Goal: Information Seeking & Learning: Learn about a topic

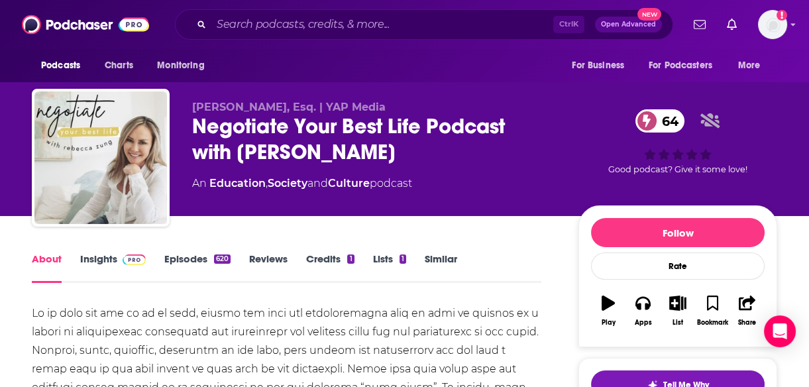
click at [780, 132] on div "[PERSON_NAME], Esq. | YAP Media Negotiate Your Best Life Podcast with [PERSON_N…" at bounding box center [404, 144] width 765 height 143
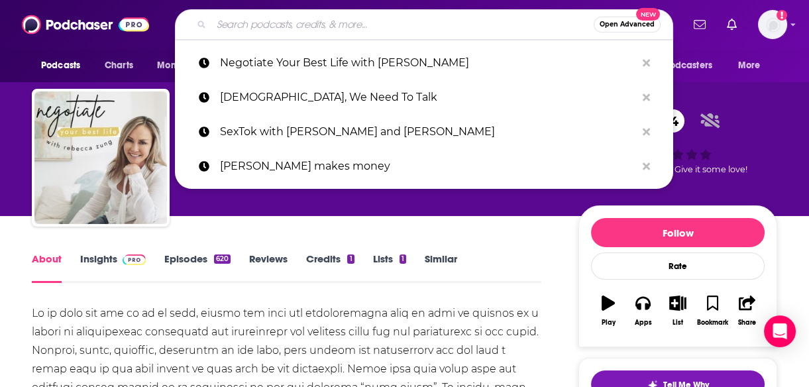
click at [282, 25] on input "Search podcasts, credits, & more..." at bounding box center [402, 24] width 382 height 21
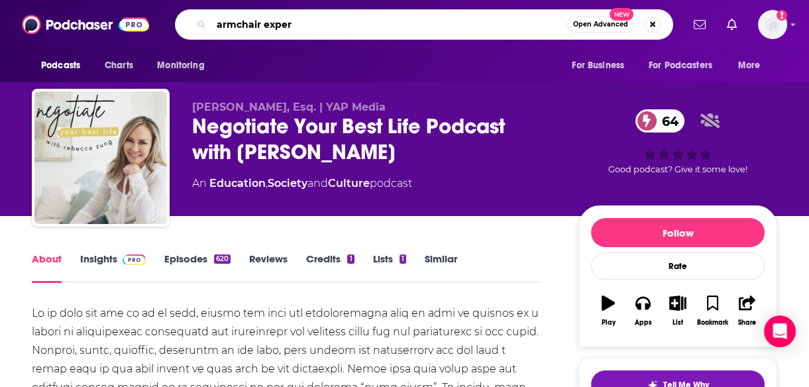
type input "armchair expert"
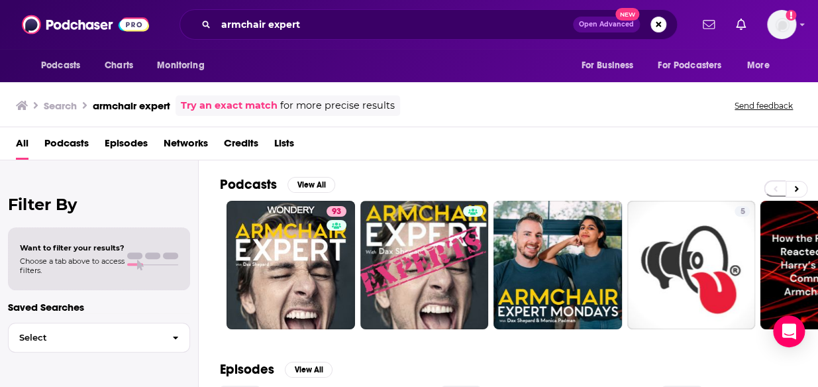
click at [223, 249] on div "93 5 5 + 62" at bounding box center [519, 265] width 598 height 128
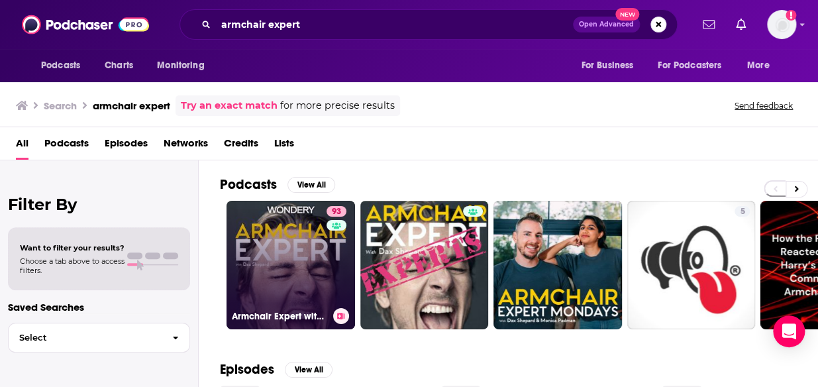
click at [252, 253] on link "93 Armchair Expert with [PERSON_NAME]" at bounding box center [291, 265] width 128 height 128
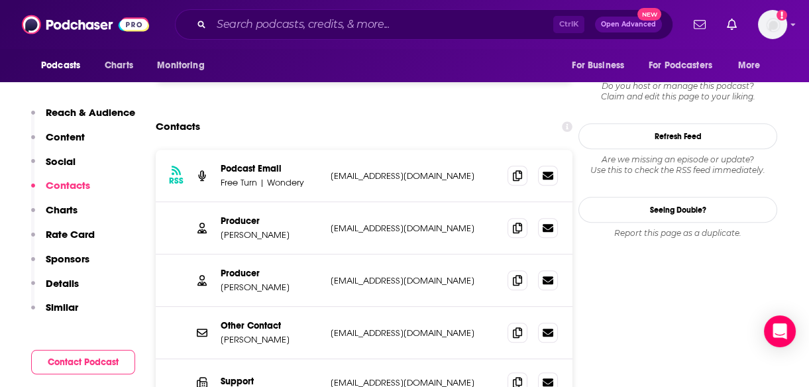
scroll to position [1219, 0]
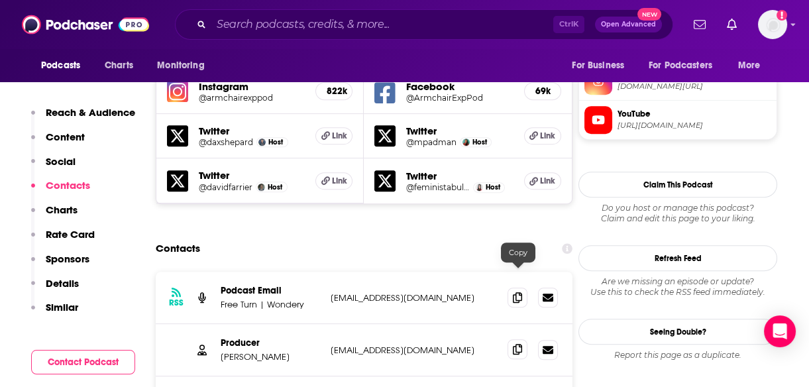
click at [521, 344] on icon at bounding box center [517, 349] width 9 height 11
